Goal: Information Seeking & Learning: Learn about a topic

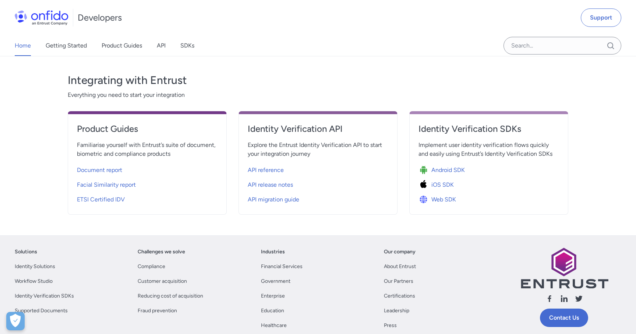
scroll to position [240, 0]
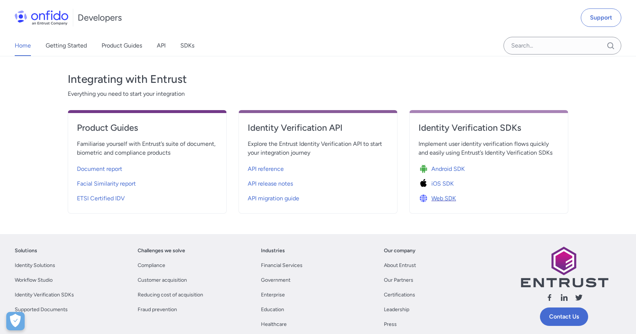
click at [437, 195] on span "Web SDK" at bounding box center [443, 198] width 25 height 9
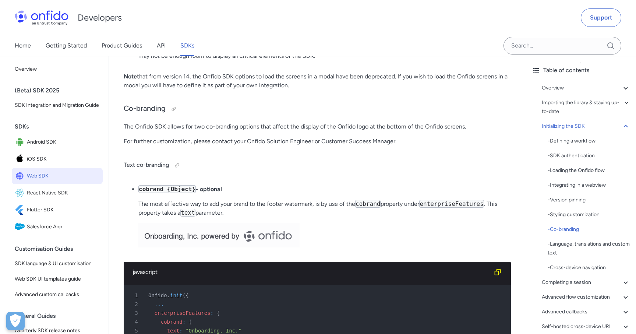
scroll to position [3006, 0]
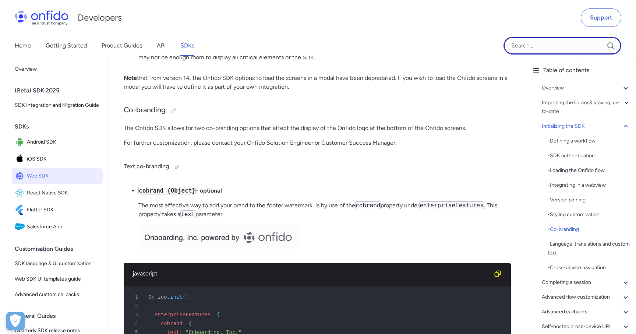
click at [549, 46] on input "Onfido search input field" at bounding box center [562, 46] width 118 height 18
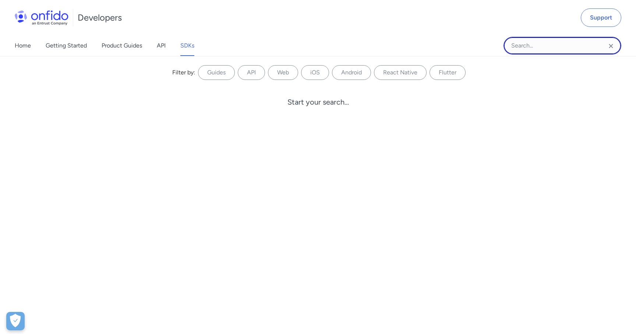
paste input "userAnalyticsEvent"
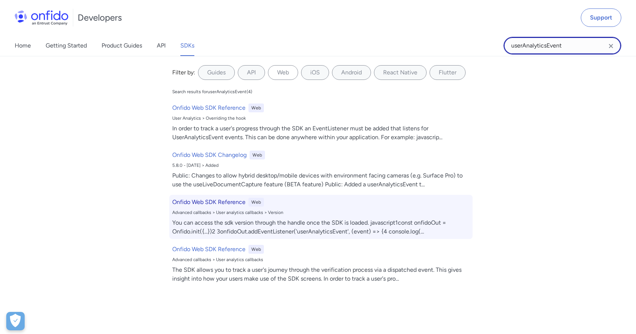
type input "userAnalyticsEvent"
click at [231, 205] on h6 "Onfido Web SDK Reference" at bounding box center [208, 202] width 73 height 9
click at [235, 204] on h6 "Onfido Web SDK Reference" at bounding box center [208, 202] width 73 height 9
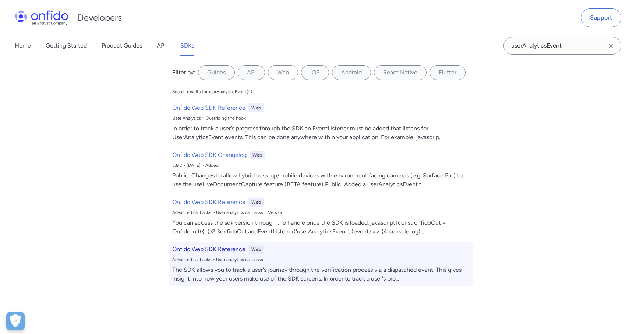
click at [234, 251] on h6 "Onfido Web SDK Reference" at bounding box center [208, 249] width 73 height 9
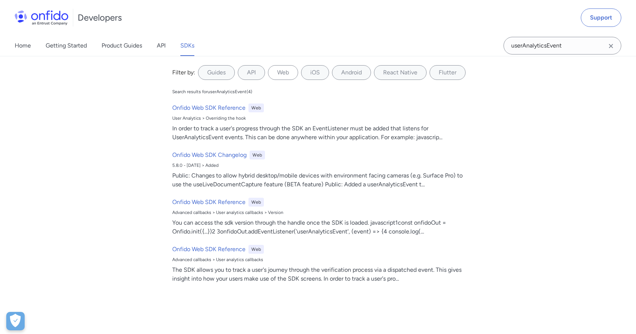
click at [608, 47] on icon "Clear search field button" at bounding box center [610, 46] width 9 height 9
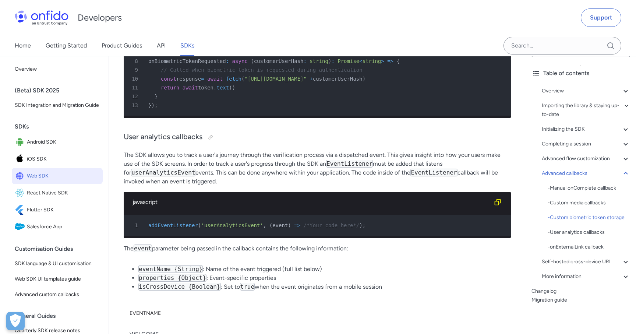
scroll to position [16930, 0]
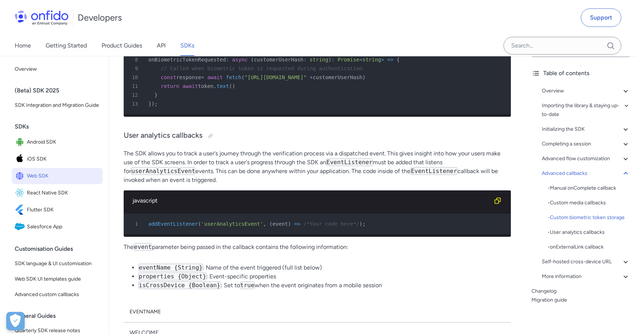
click at [243, 227] on span "'userAnalyticsEvent'" at bounding box center [232, 224] width 62 height 6
copy span "userAnalyticsEvent"
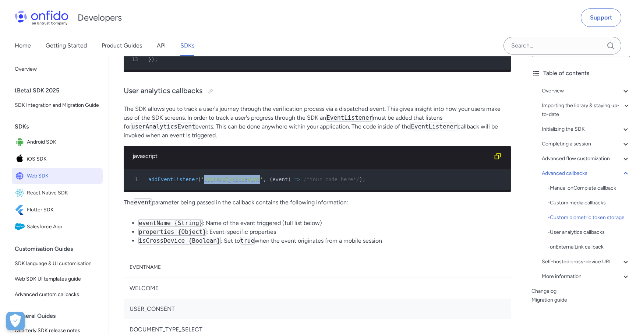
scroll to position [16981, 0]
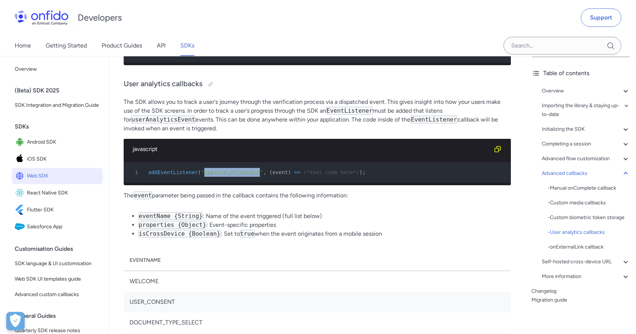
click at [352, 133] on p "The SDK allows you to track a user's journey through the verification process v…" at bounding box center [317, 115] width 387 height 35
click at [169, 123] on code "userAnalyticsEvent" at bounding box center [163, 120] width 64 height 8
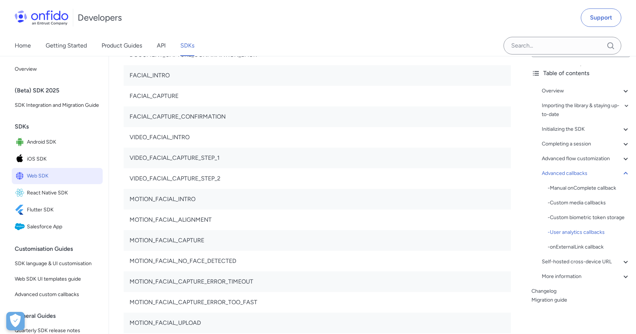
scroll to position [17414, 0]
click at [522, 45] on input "Onfido search input field" at bounding box center [562, 46] width 118 height 18
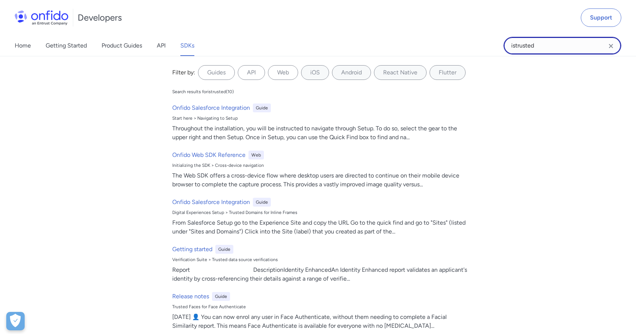
type input "istrusted"
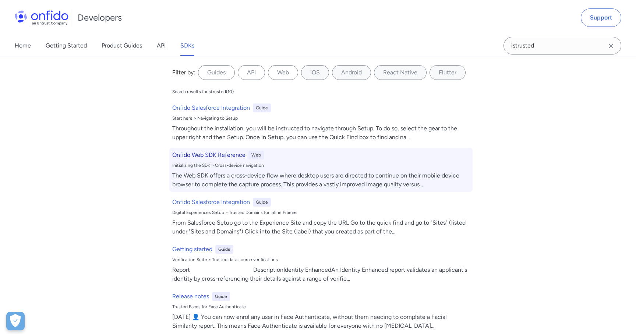
click at [265, 174] on div "The Web SDK offers a cross-device flow where desktop users are directed to cont…" at bounding box center [320, 180] width 297 height 18
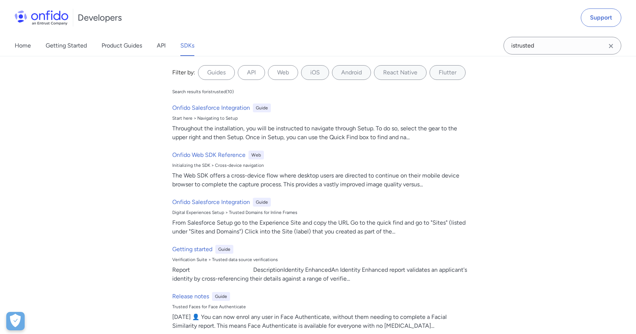
click at [609, 45] on icon "Clear search field button" at bounding box center [611, 46] width 4 height 4
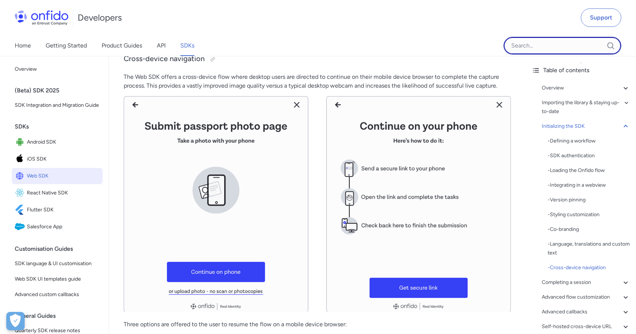
click at [546, 46] on input "Onfido search input field" at bounding box center [562, 46] width 118 height 18
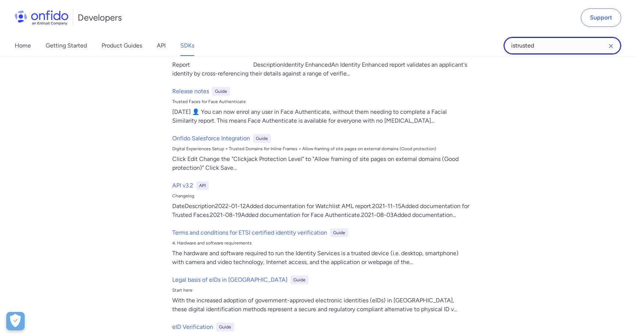
scroll to position [0, 0]
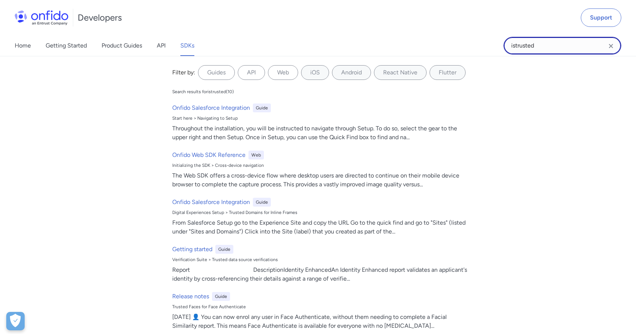
type input "istrusted"
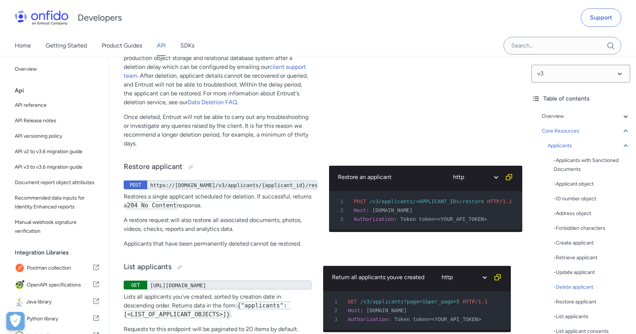
scroll to position [8170, 0]
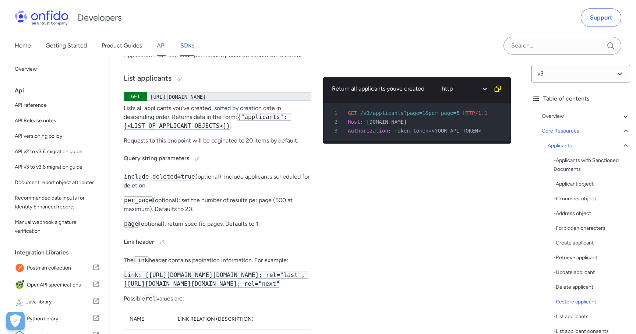
click at [186, 45] on link "SDKs" at bounding box center [187, 45] width 14 height 21
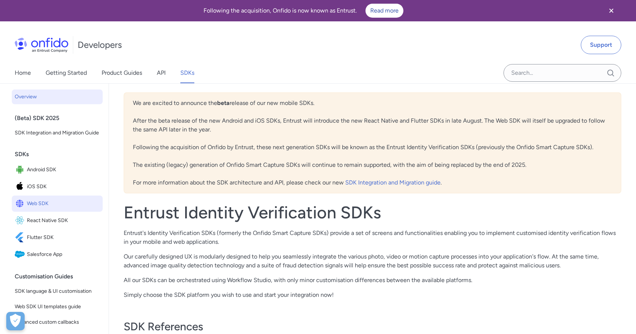
click at [56, 201] on span "Web SDK" at bounding box center [63, 203] width 73 height 10
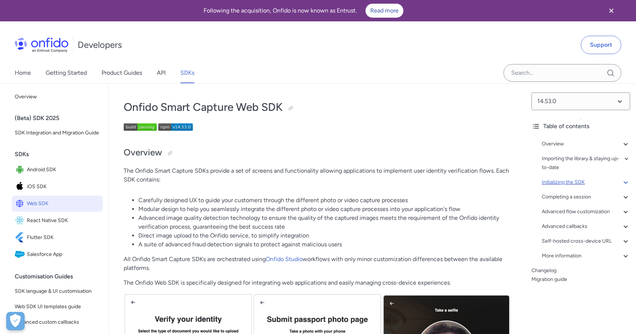
click at [620, 180] on div "Initializing the SDK" at bounding box center [586, 182] width 88 height 9
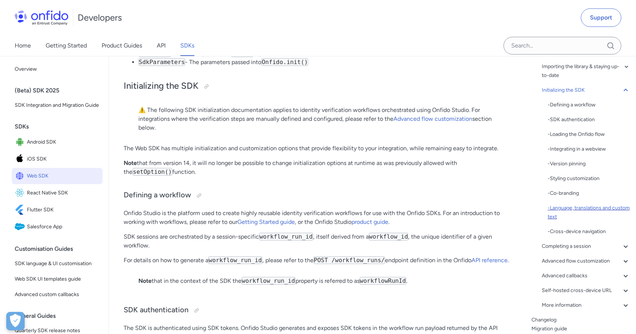
scroll to position [93, 0]
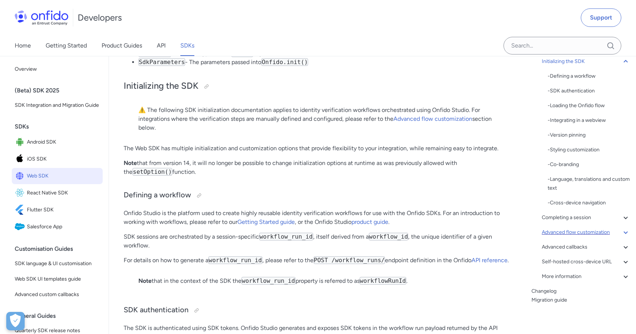
click at [595, 233] on div "Advanced flow customization" at bounding box center [586, 232] width 88 height 9
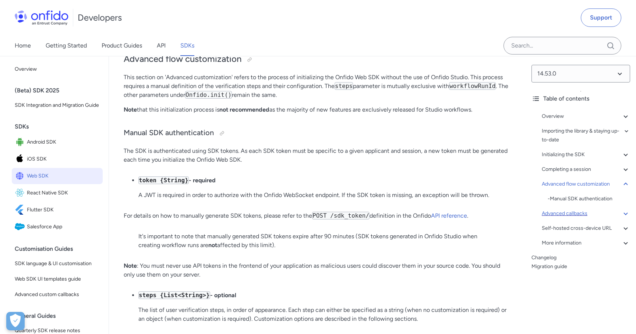
click at [591, 212] on div "Advanced callbacks" at bounding box center [586, 213] width 88 height 9
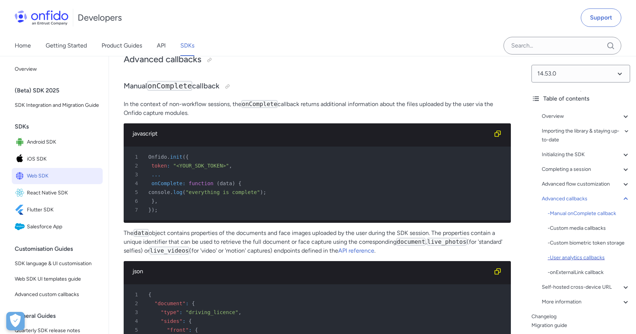
click at [590, 259] on div "- User analytics callbacks" at bounding box center [588, 257] width 82 height 9
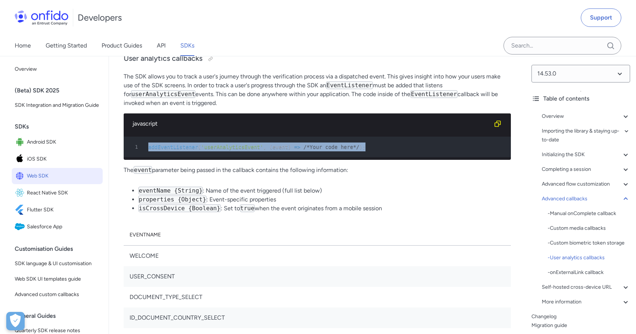
drag, startPoint x: 387, startPoint y: 175, endPoint x: 147, endPoint y: 174, distance: 239.5
click at [147, 151] on div "1 addEventListener ( 'userAnalyticsEvent' , ( event ) => /*Your code here*/ ) ;" at bounding box center [314, 146] width 374 height 9
copy div "addEventListener ( 'userAnalyticsEvent' , ( event ) => /*Your code here*/ ) ;"
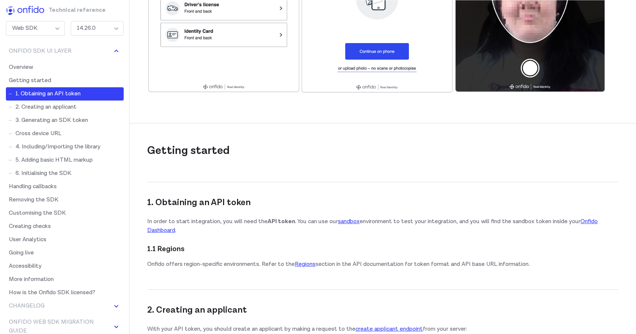
scroll to position [343, 0]
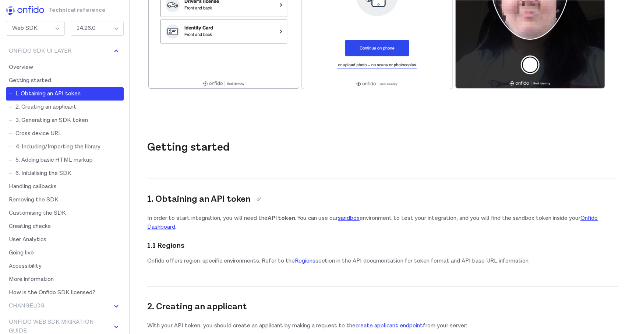
click at [183, 179] on h3 "1. Obtaining an API token" at bounding box center [376, 191] width 459 height 26
click at [42, 241] on link "User Analytics" at bounding box center [65, 239] width 118 height 13
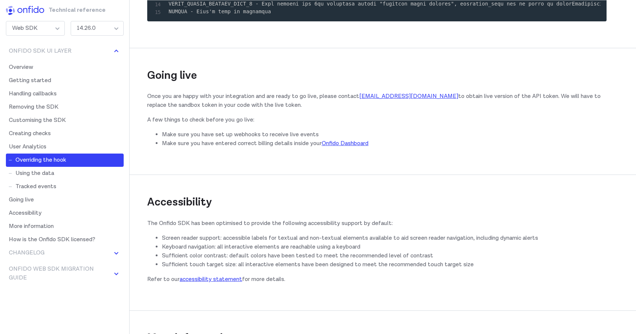
scroll to position [7327, 0]
copy span "userAnalyticsEvent"
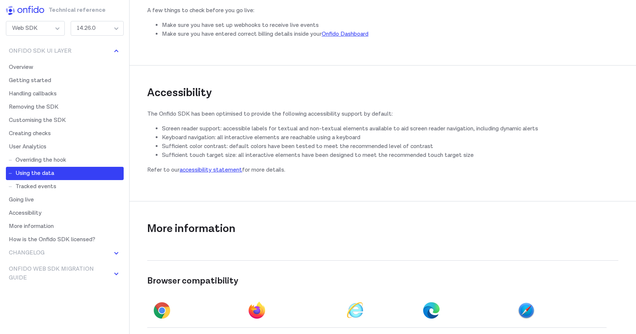
scroll to position [7436, 0]
click at [73, 157] on link "Overriding the hook" at bounding box center [65, 159] width 118 height 13
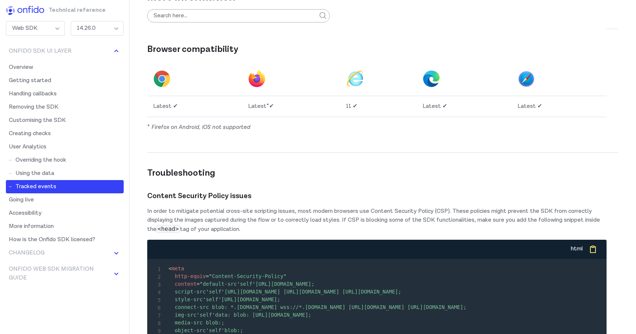
scroll to position [7663, 0]
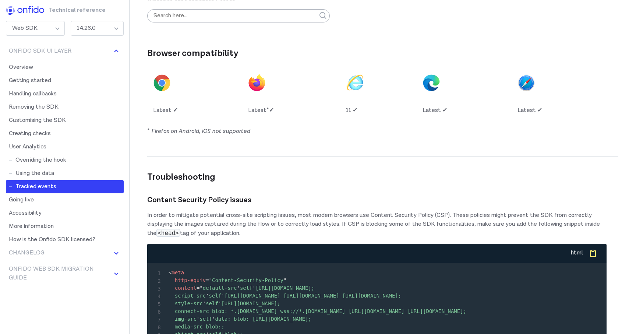
click at [111, 25] on div "14.26.0" at bounding box center [97, 28] width 53 height 15
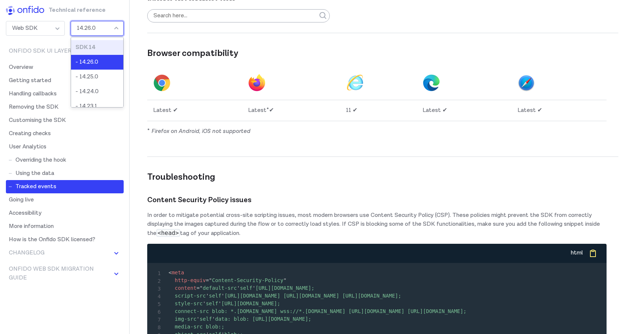
click at [111, 25] on div "14.26.0" at bounding box center [97, 28] width 53 height 15
click at [36, 25] on div "Web SDK" at bounding box center [35, 28] width 59 height 15
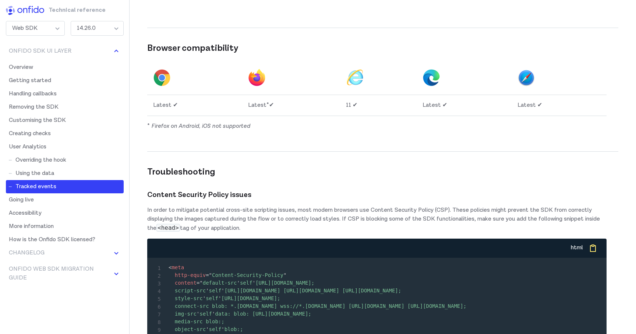
scroll to position [7669, 0]
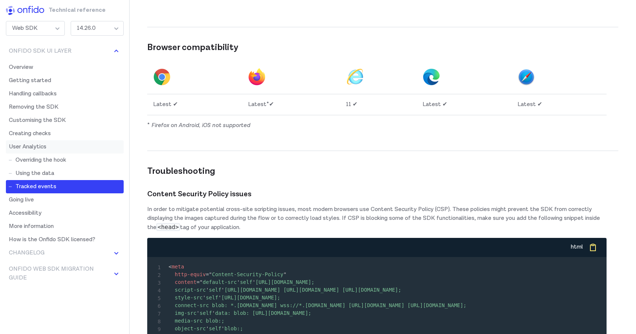
click at [94, 151] on link "User Analytics" at bounding box center [65, 146] width 118 height 13
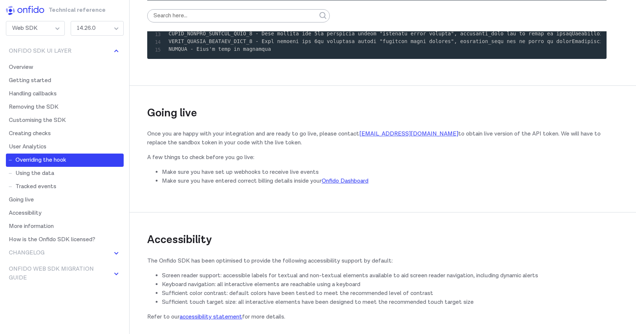
scroll to position [7278, 0]
